Goal: Find specific page/section: Find specific page/section

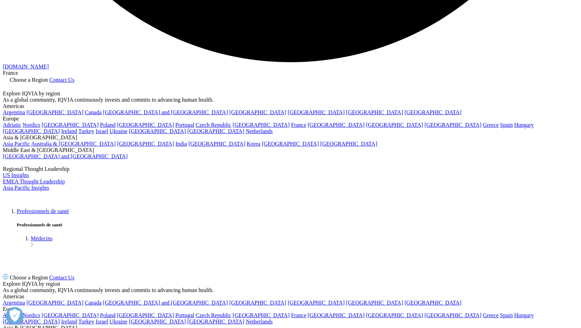
scroll to position [1753, 0]
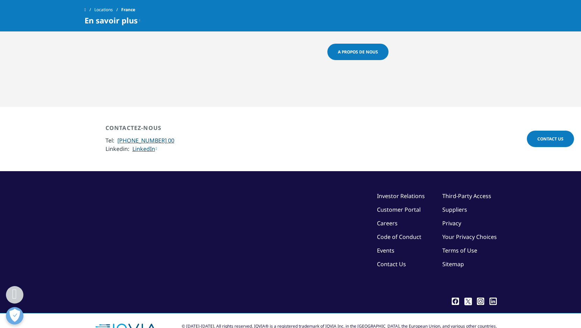
click at [86, 10] on span at bounding box center [85, 9] width 1 height 5
